Goal: Check status: Check status

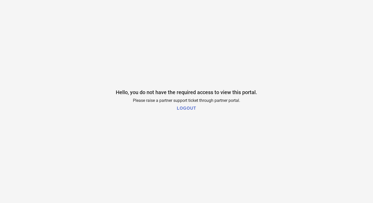
click at [192, 110] on h1 "LOGOUT" at bounding box center [186, 108] width 19 height 5
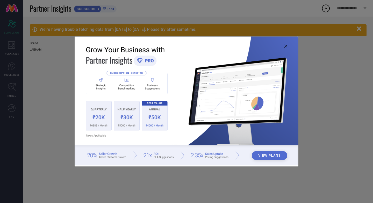
type input "All"
click at [286, 47] on icon at bounding box center [285, 46] width 3 height 3
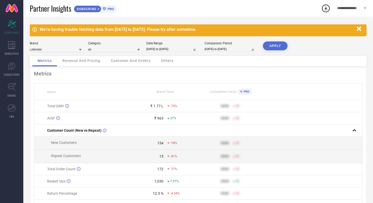
click at [359, 29] on icon "button" at bounding box center [359, 28] width 4 height 4
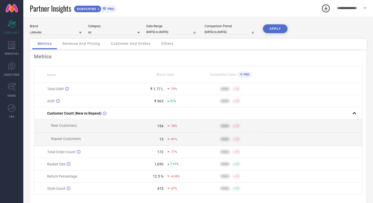
click at [185, 33] on input "04-08-2025 to 03-09-2025" at bounding box center [172, 31] width 52 height 5
select select "7"
select select "2025"
select select "8"
select select "2025"
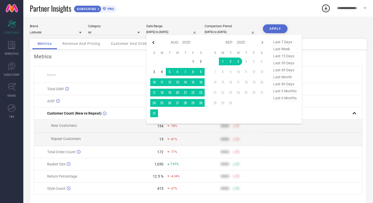
click at [153, 43] on icon at bounding box center [153, 42] width 6 height 6
select select "6"
select select "2025"
select select "7"
select select "2025"
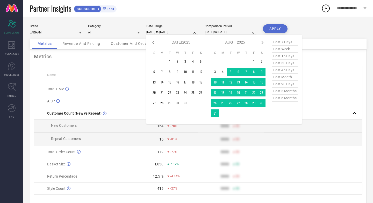
click at [153, 43] on icon at bounding box center [153, 42] width 6 height 6
select select "4"
select select "2025"
select select "5"
select select "2025"
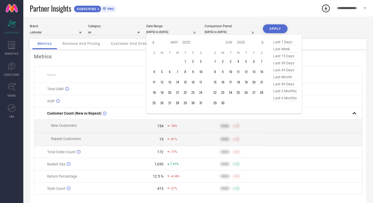
click at [153, 43] on icon at bounding box center [153, 42] width 6 height 6
select select "3"
select select "2025"
select select "4"
select select "2025"
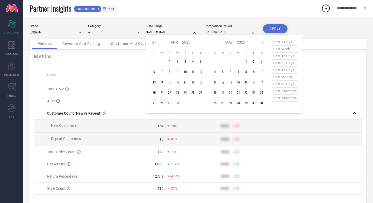
click at [153, 43] on icon at bounding box center [153, 42] width 6 height 6
select select "2"
select select "2025"
select select "3"
select select "2025"
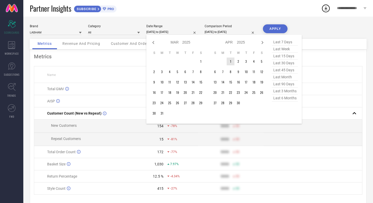
click at [231, 60] on td "1" at bounding box center [231, 62] width 8 height 8
type input "After 01-04-2025"
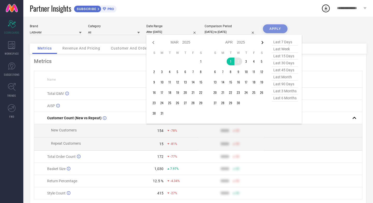
click at [261, 42] on icon at bounding box center [262, 42] width 6 height 6
select select "3"
select select "2025"
select select "4"
select select "2025"
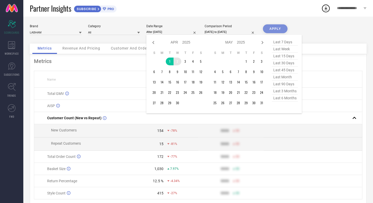
click at [261, 42] on icon at bounding box center [262, 42] width 6 height 6
select select "4"
select select "2025"
select select "5"
select select "2025"
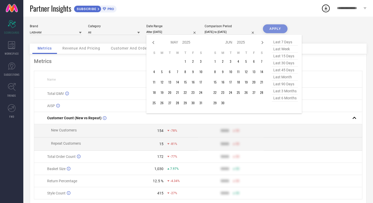
click at [261, 42] on icon at bounding box center [262, 42] width 6 height 6
select select "5"
select select "2025"
select select "6"
select select "2025"
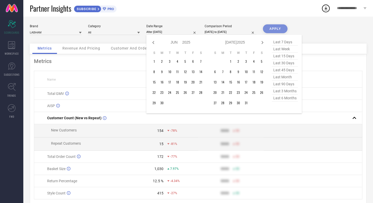
click at [261, 42] on icon at bounding box center [262, 42] width 6 height 6
select select "6"
select select "2025"
select select "7"
select select "2025"
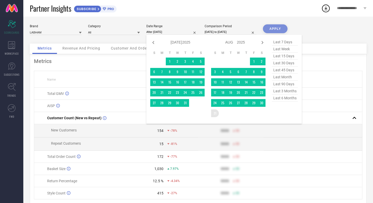
type input "01-04-2025 to 31-08-2025"
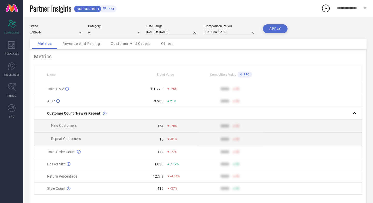
click at [282, 31] on button "APPLY" at bounding box center [275, 28] width 25 height 9
click at [133, 46] on div "Customer And Orders" at bounding box center [131, 44] width 50 height 10
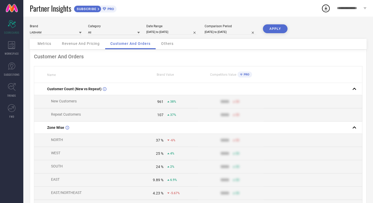
click at [171, 48] on div "Others" at bounding box center [167, 44] width 23 height 10
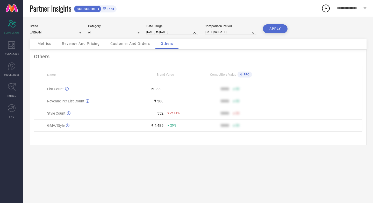
click at [131, 45] on span "Customer And Orders" at bounding box center [130, 43] width 40 height 4
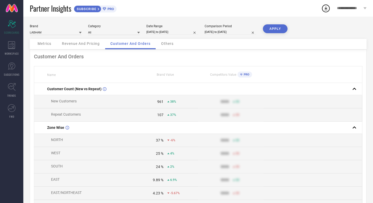
click at [74, 45] on span "Revenue And Pricing" at bounding box center [81, 43] width 38 height 4
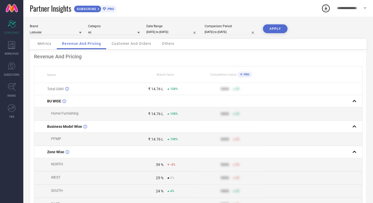
click at [47, 42] on span "Metrics" at bounding box center [45, 43] width 14 height 4
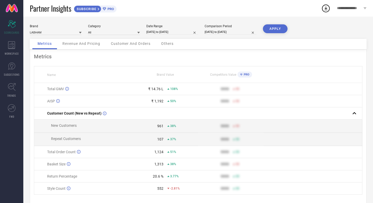
scroll to position [13, 0]
